Goal: Navigation & Orientation: Find specific page/section

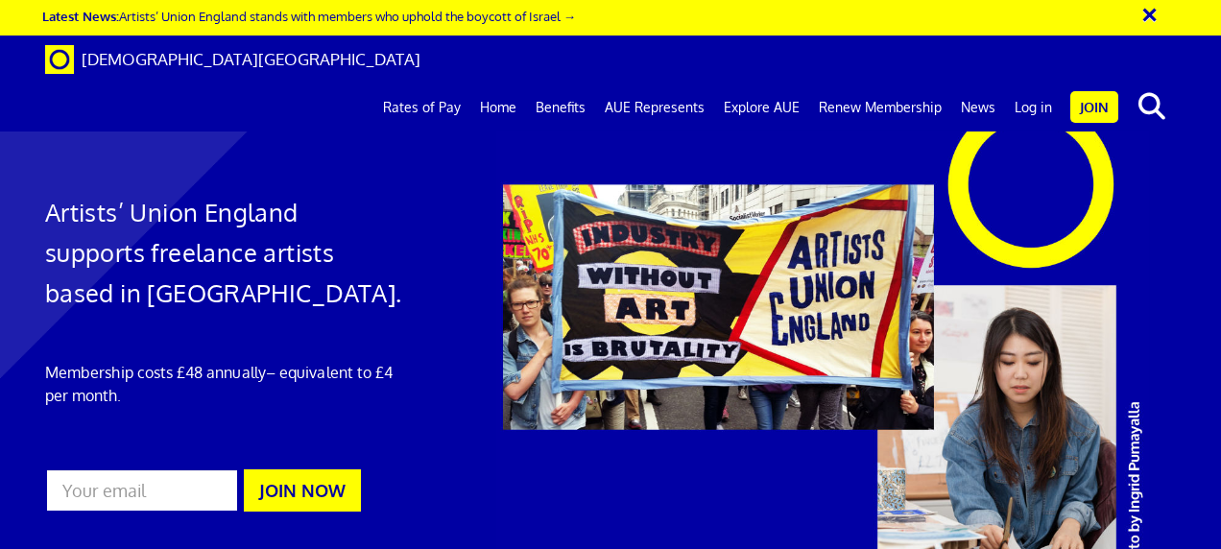
scroll to position [0, 4]
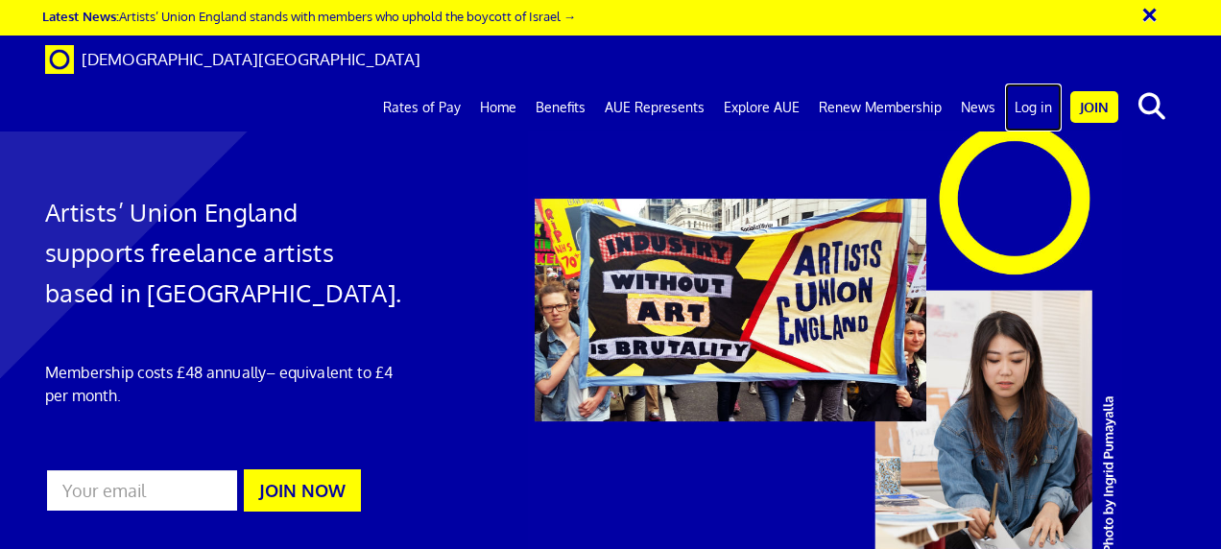
click at [1030, 84] on link "Log in" at bounding box center [1033, 108] width 57 height 48
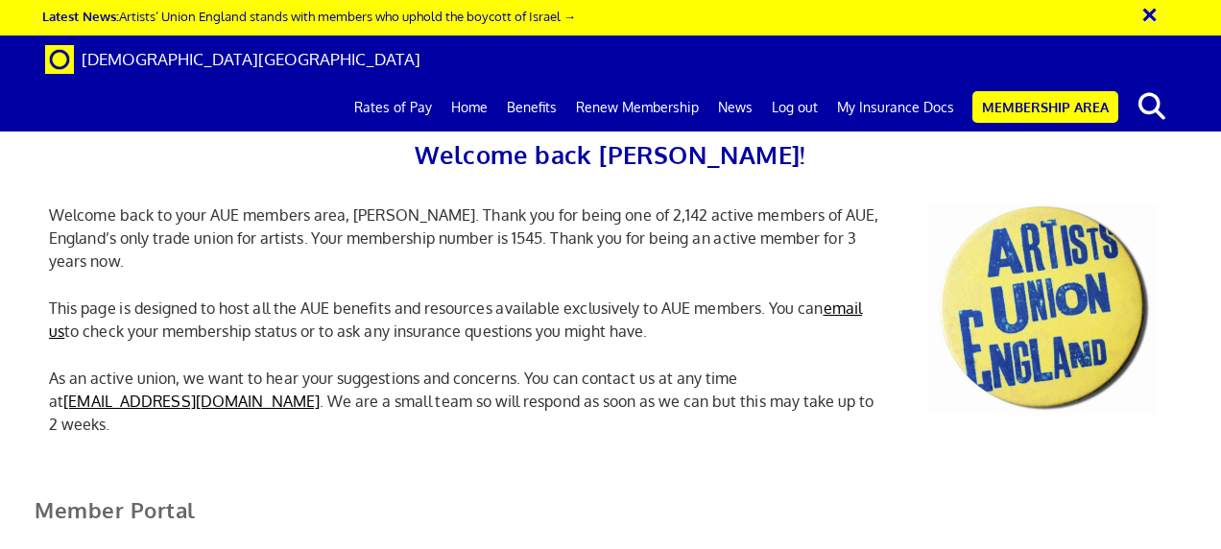
scroll to position [0, 6]
click at [863, 84] on link "My Insurance Docs" at bounding box center [896, 108] width 136 height 48
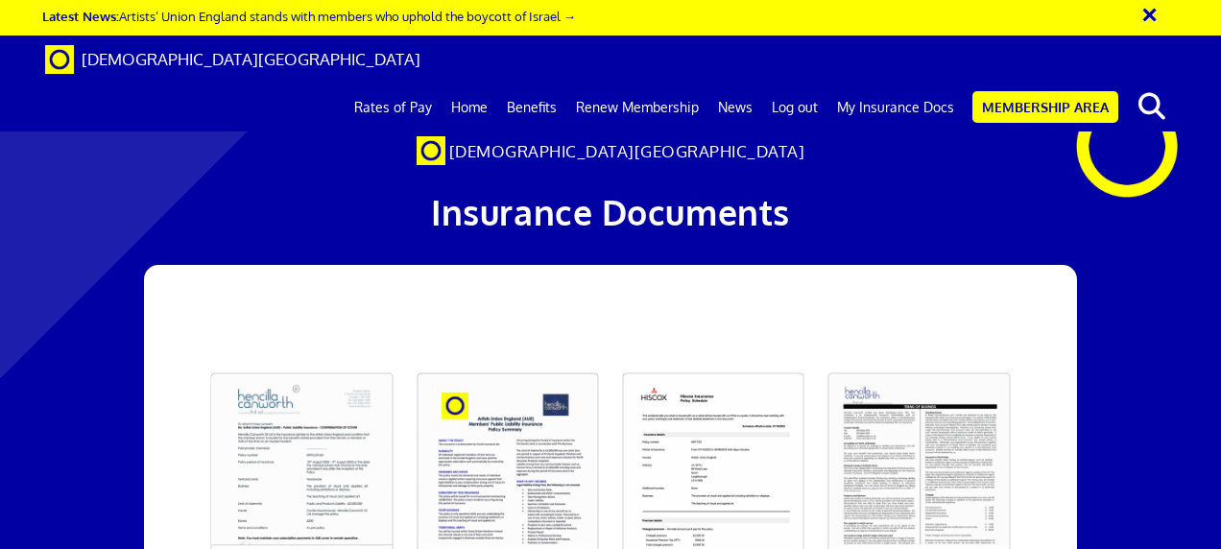
scroll to position [0, 4]
click at [301, 466] on link at bounding box center [301, 482] width 205 height 242
